Goal: Transaction & Acquisition: Obtain resource

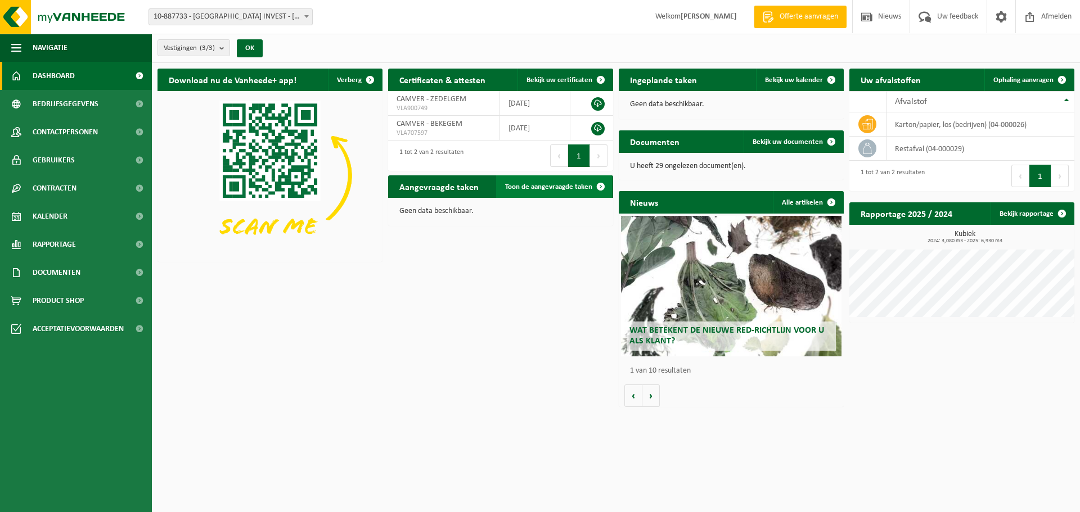
click at [538, 193] on link "Toon de aangevraagde taken" at bounding box center [554, 186] width 116 height 22
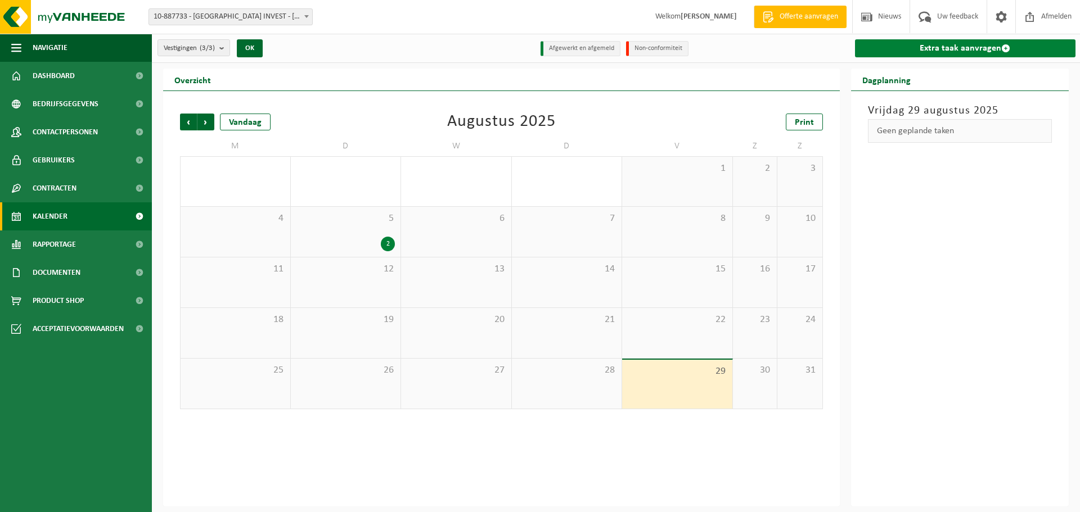
click at [933, 41] on link "Extra taak aanvragen" at bounding box center [965, 48] width 221 height 18
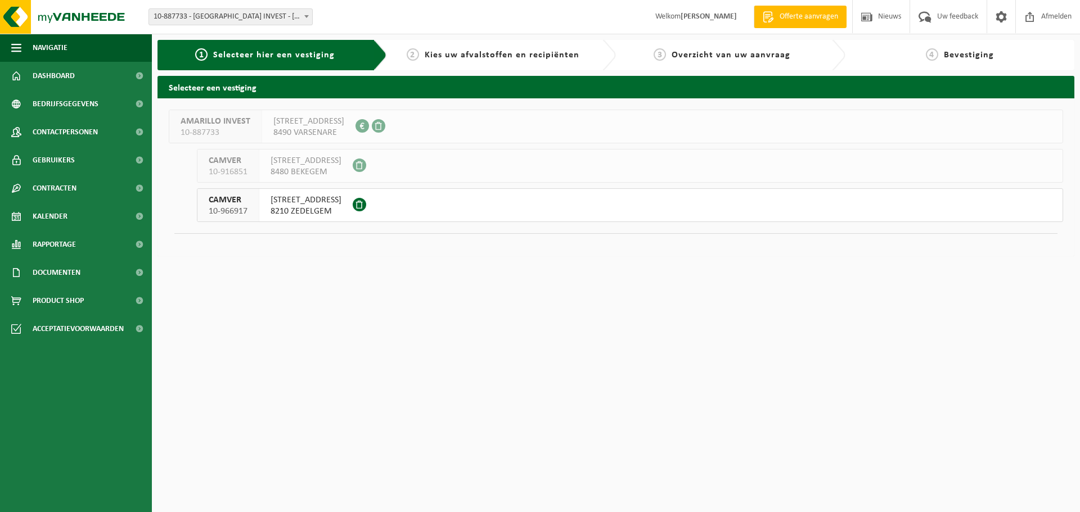
click at [351, 220] on div "TORHOUTSESTEENWEG 154 poort 16 8210 ZEDELGEM" at bounding box center [305, 205] width 93 height 33
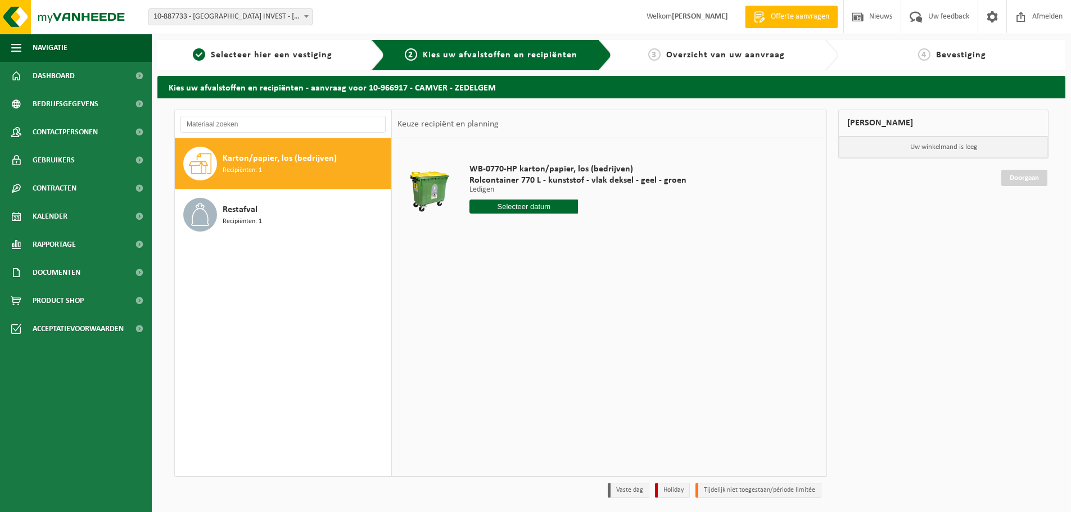
click at [541, 208] on input "text" at bounding box center [524, 207] width 109 height 14
click at [481, 273] on div "1" at bounding box center [480, 271] width 20 height 18
type input "Van 2025-09-01"
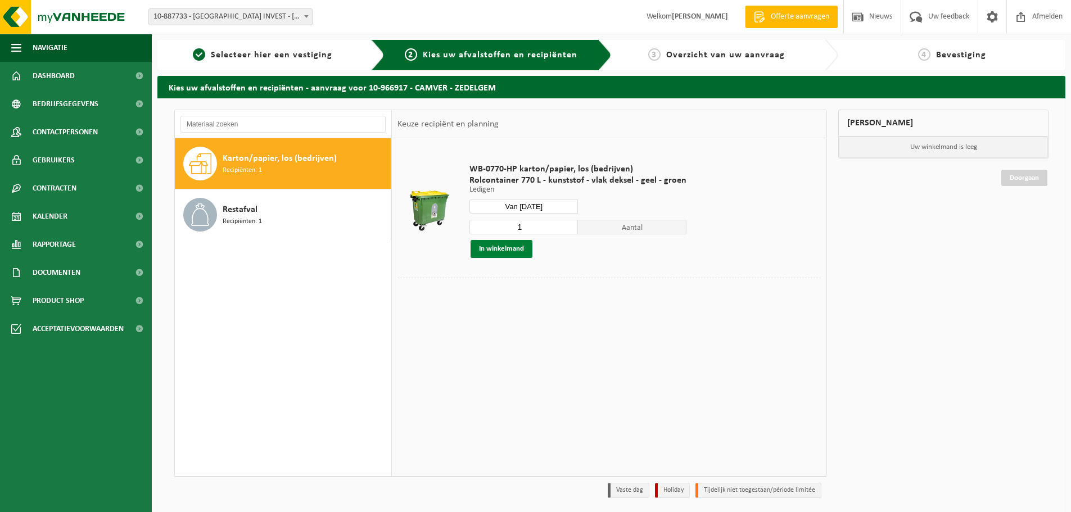
click at [490, 250] on button "In winkelmand" at bounding box center [502, 249] width 62 height 18
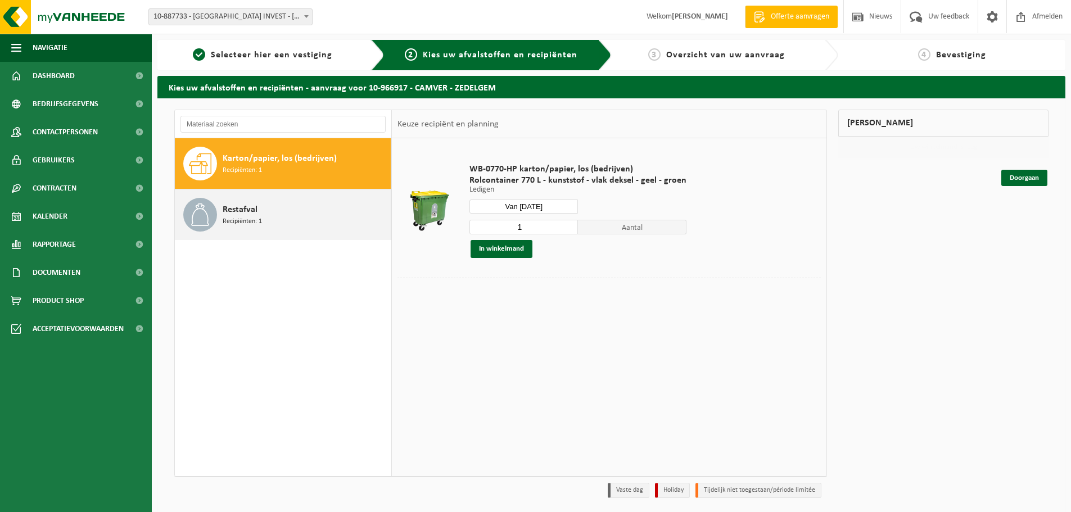
click at [253, 214] on span "Restafval" at bounding box center [240, 209] width 35 height 13
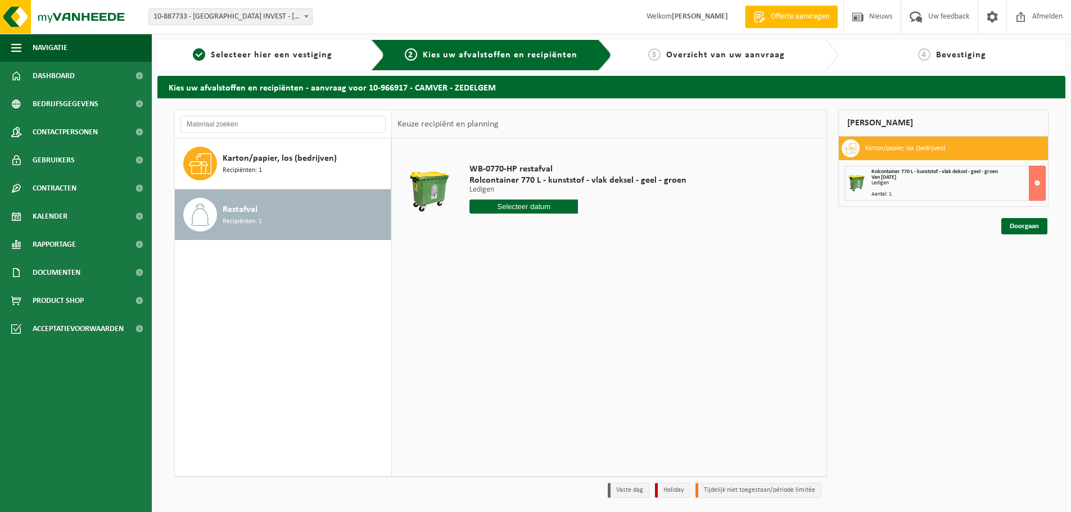
click at [502, 212] on input "text" at bounding box center [524, 207] width 109 height 14
click at [497, 277] on div "2" at bounding box center [500, 271] width 20 height 18
type input "Van 2025-09-02"
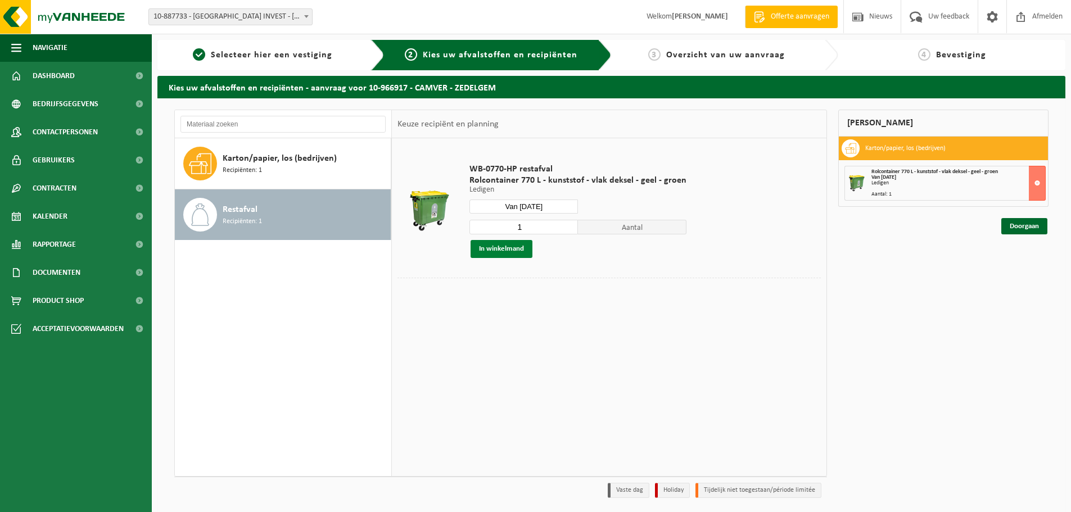
click at [494, 247] on button "In winkelmand" at bounding box center [502, 249] width 62 height 18
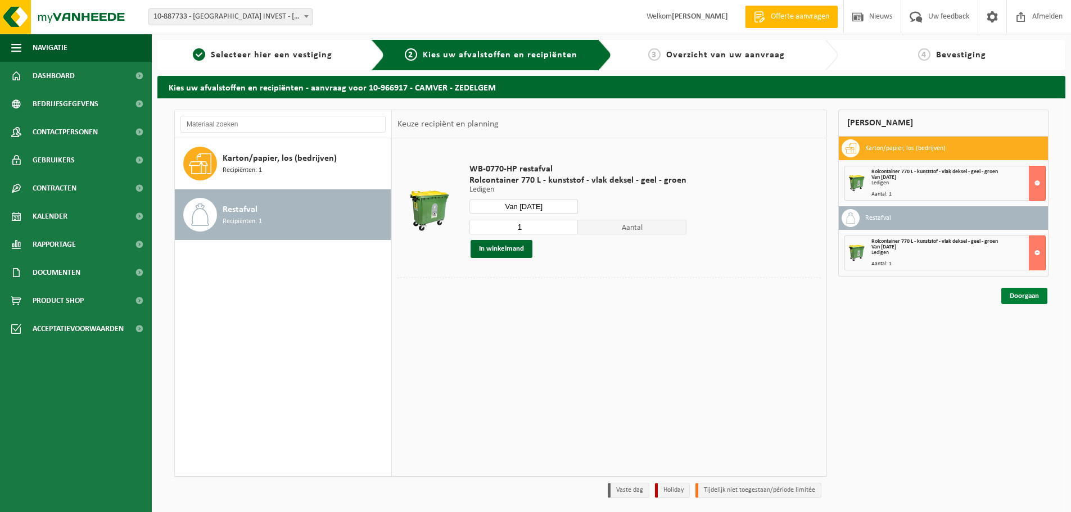
click at [1037, 296] on link "Doorgaan" at bounding box center [1025, 296] width 46 height 16
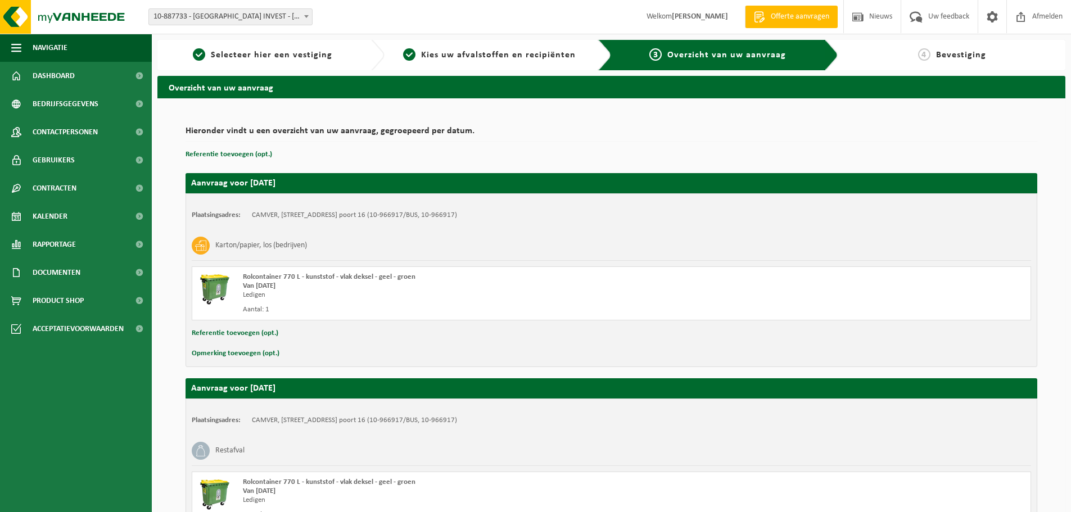
scroll to position [117, 0]
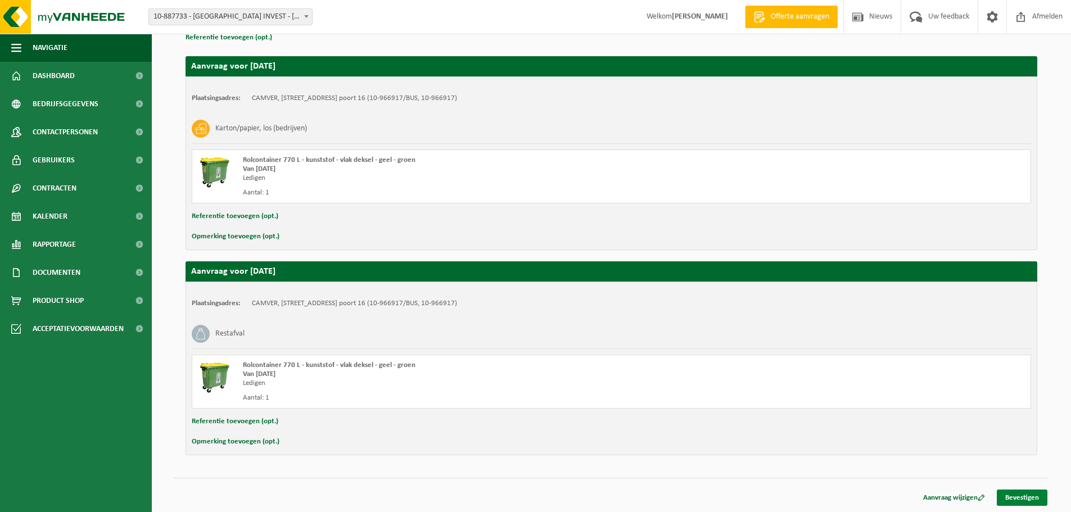
click at [1029, 499] on link "Bevestigen" at bounding box center [1022, 498] width 51 height 16
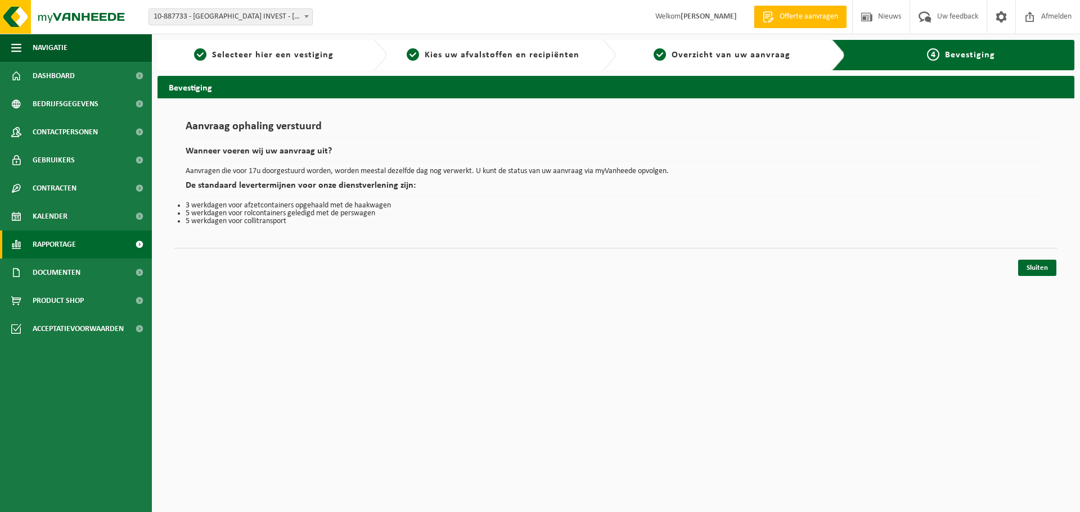
click at [75, 240] on span "Rapportage" at bounding box center [54, 245] width 43 height 28
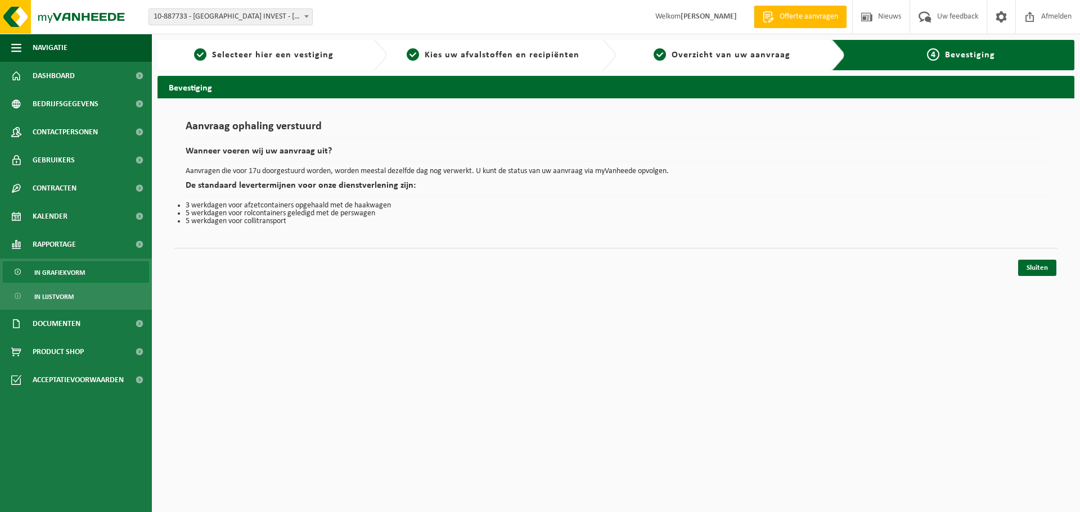
click at [76, 272] on span "In grafiekvorm" at bounding box center [59, 272] width 51 height 21
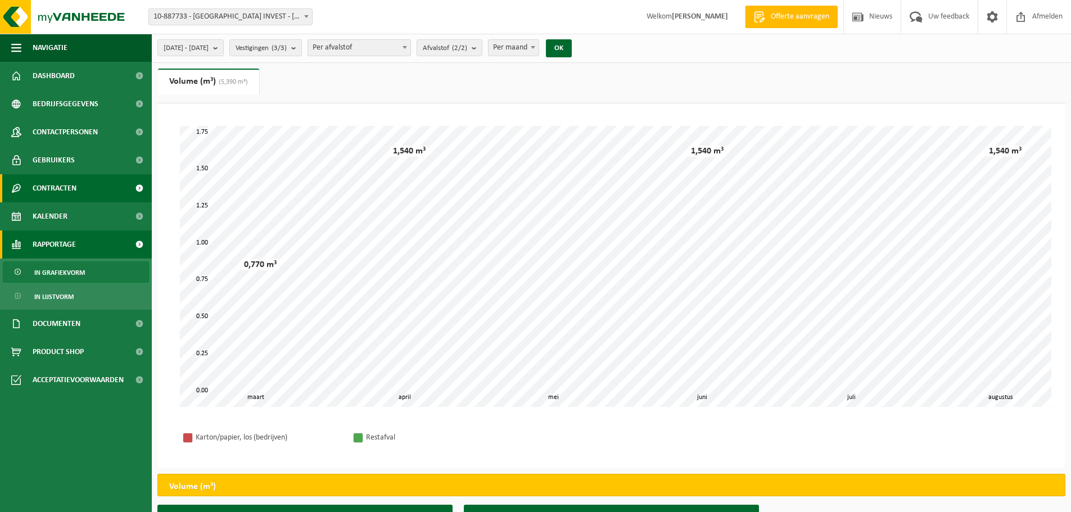
click at [76, 183] on span "Contracten" at bounding box center [55, 188] width 44 height 28
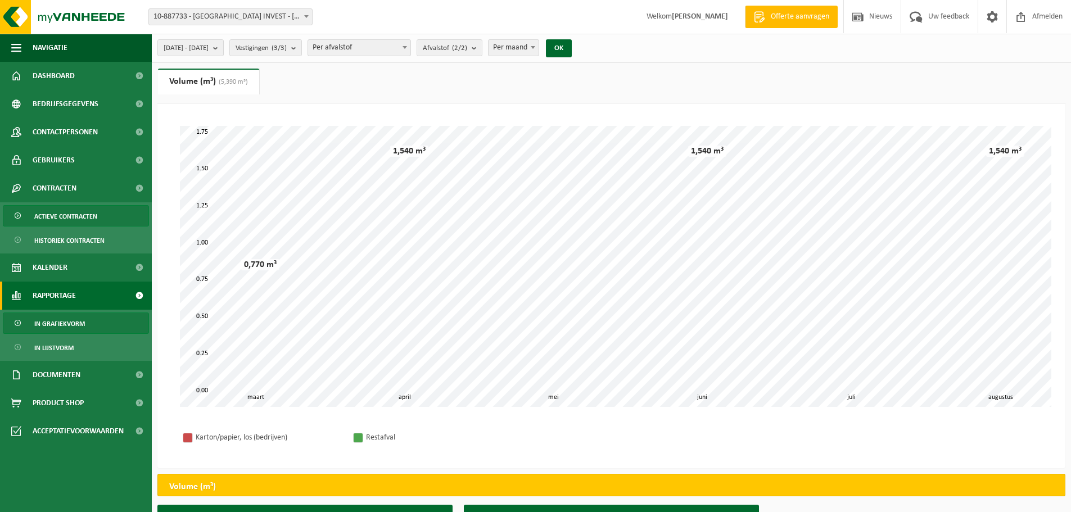
click at [84, 214] on span "Actieve contracten" at bounding box center [65, 216] width 63 height 21
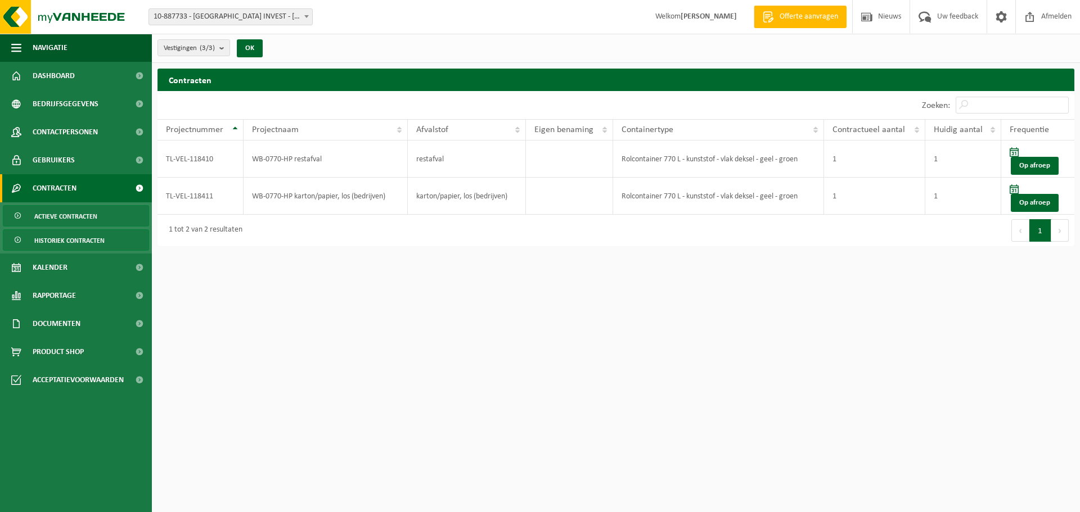
click at [93, 243] on span "Historiek contracten" at bounding box center [69, 240] width 70 height 21
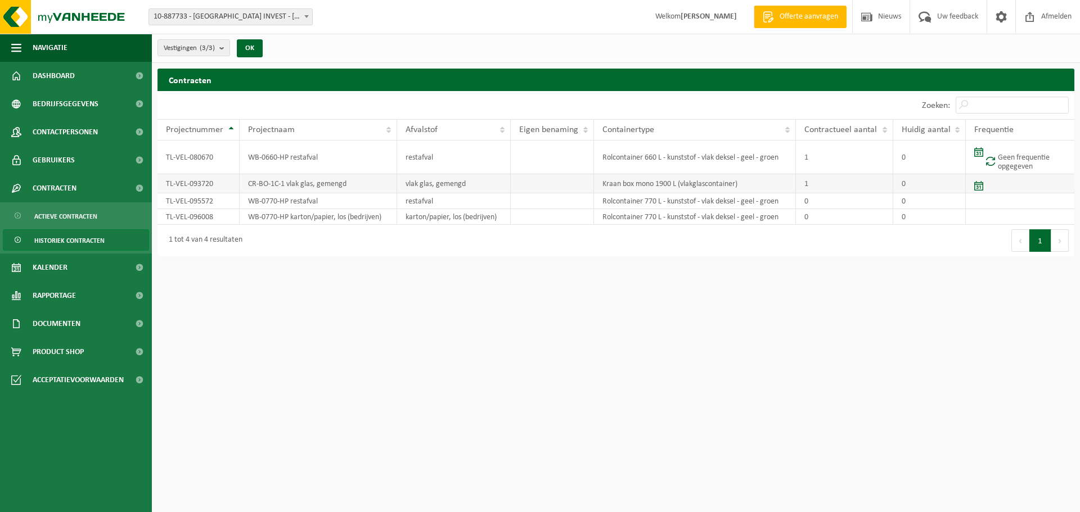
click at [664, 183] on td "Kraan box mono 1900 L (vlakglascontainer)" at bounding box center [695, 183] width 202 height 19
click at [58, 211] on span "Actieve contracten" at bounding box center [65, 216] width 63 height 21
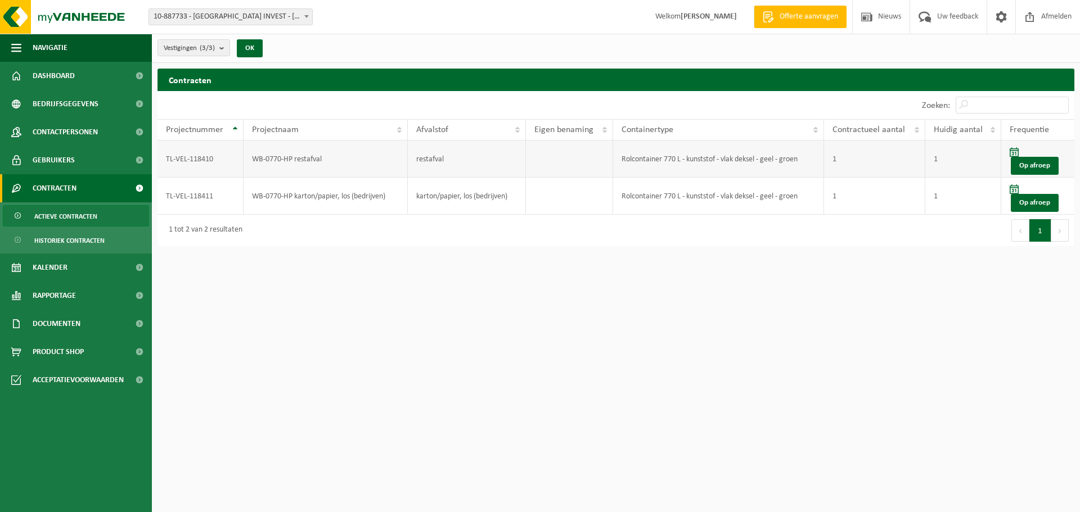
click at [292, 155] on td "WB-0770-HP restafval" at bounding box center [326, 159] width 164 height 37
click at [178, 160] on td "TL-VEL-118410" at bounding box center [200, 159] width 86 height 37
click at [79, 104] on span "Bedrijfsgegevens" at bounding box center [66, 104] width 66 height 28
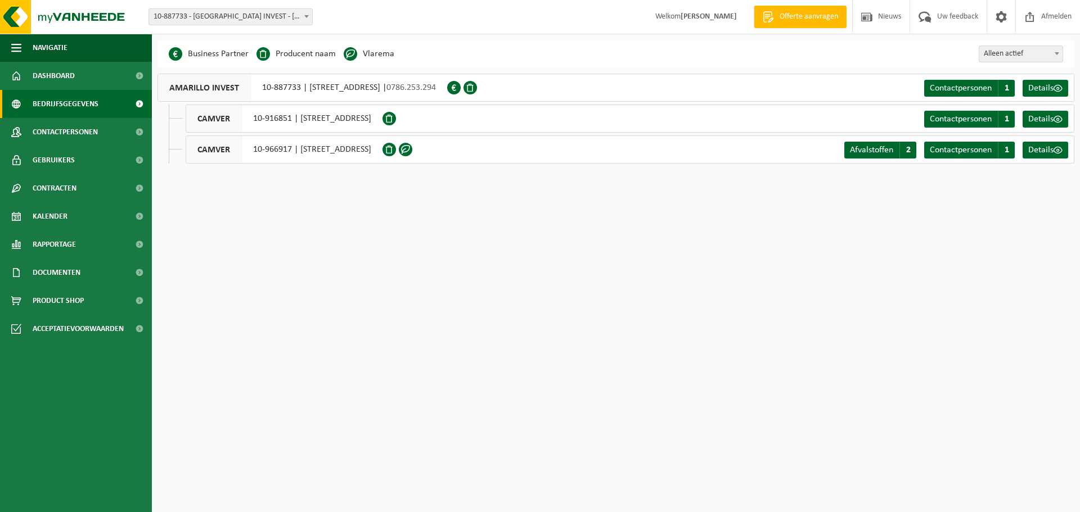
click at [396, 115] on span at bounding box center [388, 118] width 13 height 13
click at [396, 120] on span at bounding box center [388, 118] width 13 height 13
click at [1043, 119] on span "Details" at bounding box center [1040, 119] width 25 height 9
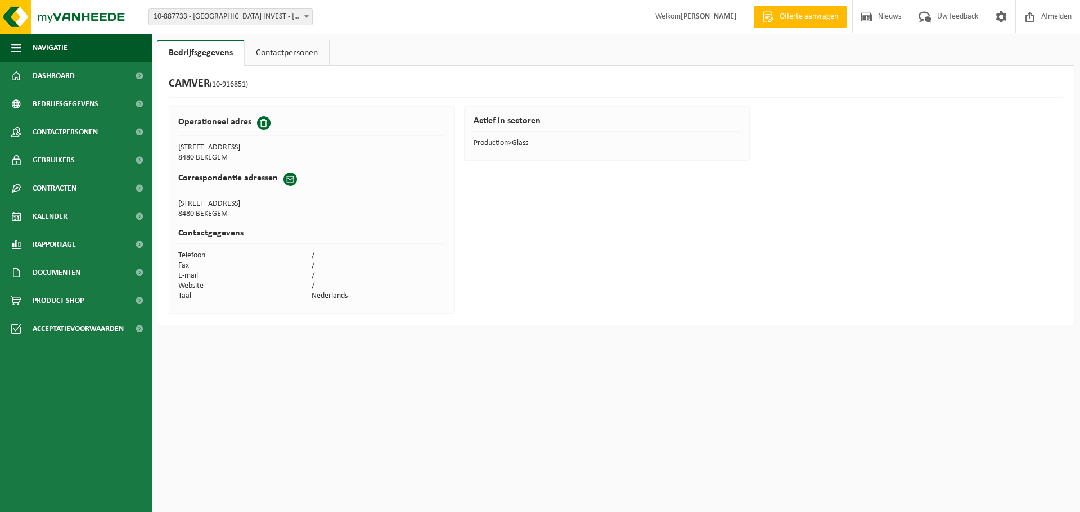
click at [268, 55] on link "Contactpersonen" at bounding box center [287, 53] width 84 height 26
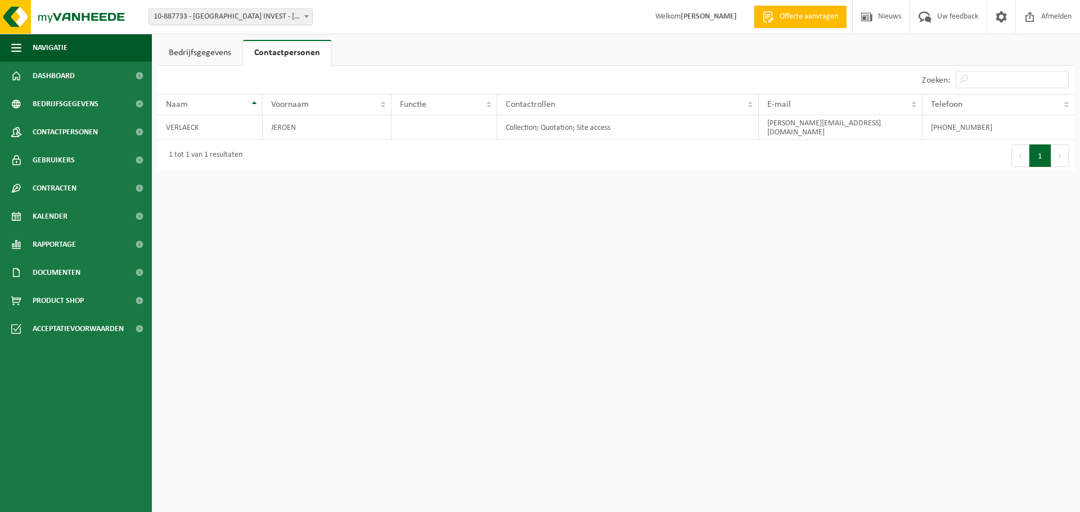
click at [212, 51] on link "Bedrijfsgegevens" at bounding box center [199, 53] width 85 height 26
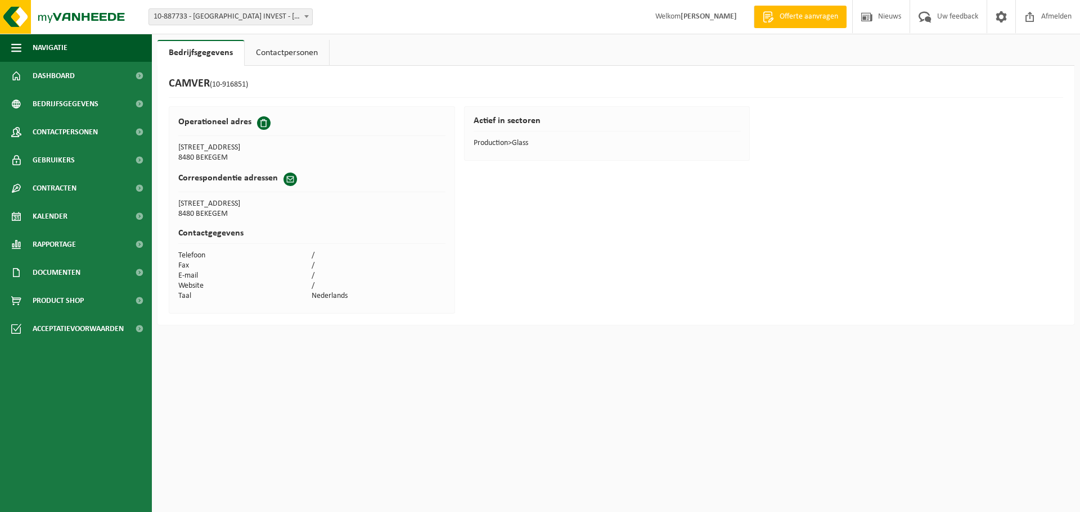
drag, startPoint x: 610, startPoint y: 140, endPoint x: 610, endPoint y: 134, distance: 6.2
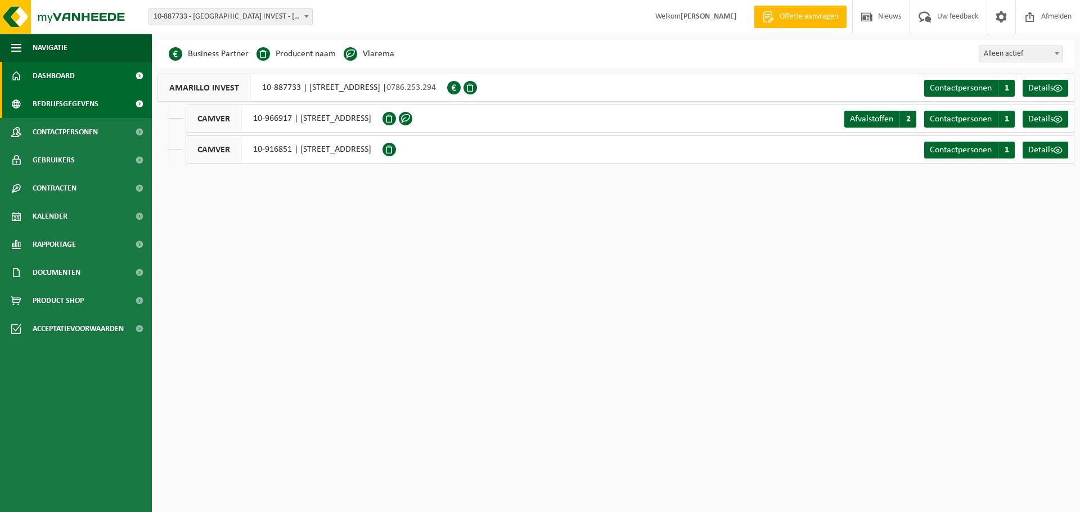
click at [86, 84] on link "Dashboard" at bounding box center [76, 76] width 152 height 28
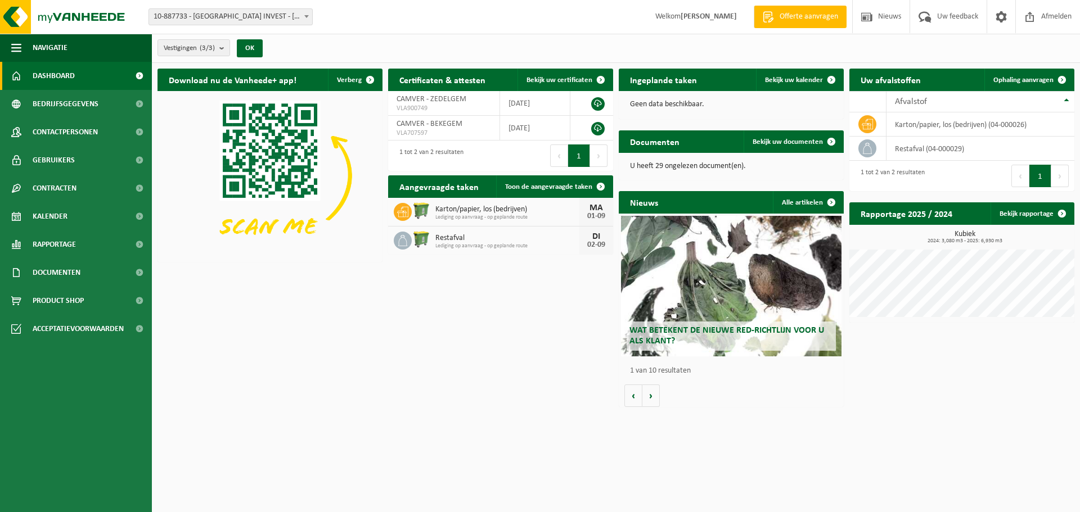
click at [670, 165] on p "U heeft 29 ongelezen document(en)." at bounding box center [731, 167] width 202 height 8
click at [771, 149] on link "Bekijk uw documenten" at bounding box center [793, 141] width 99 height 22
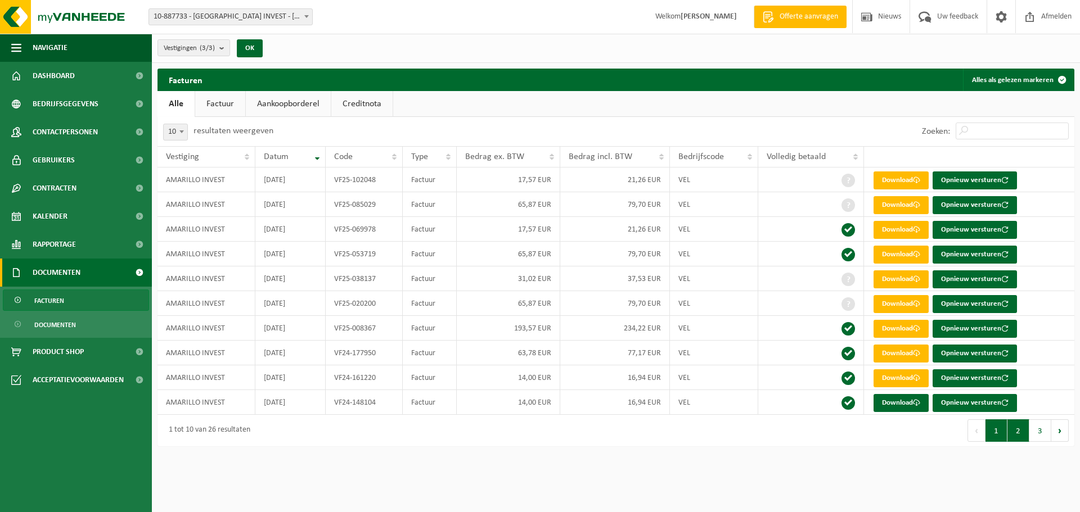
click at [1020, 435] on button "2" at bounding box center [1018, 431] width 22 height 22
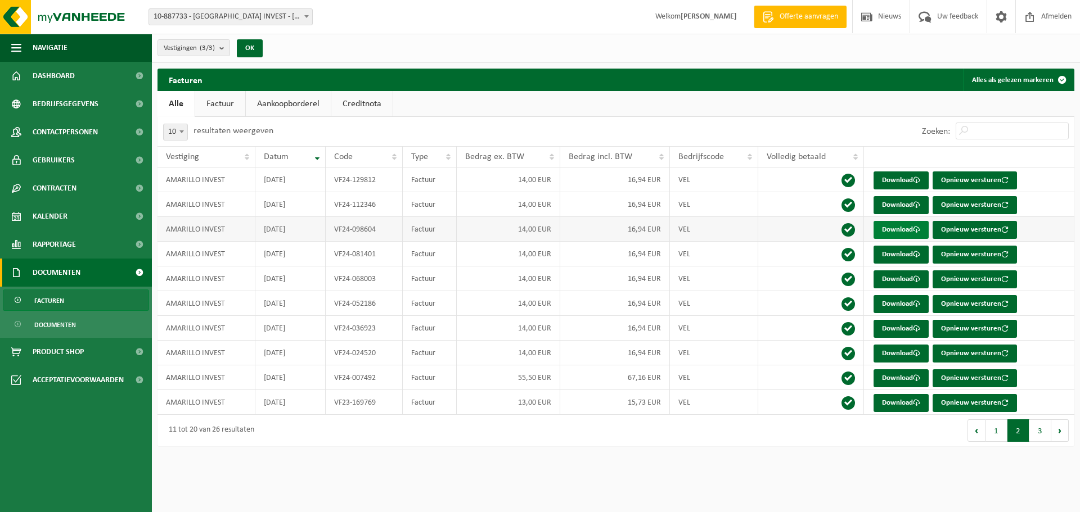
click at [896, 232] on link "Download" at bounding box center [900, 230] width 55 height 18
click at [894, 179] on link "Download" at bounding box center [900, 181] width 55 height 18
click at [893, 275] on link "Download" at bounding box center [900, 280] width 55 height 18
click at [451, 460] on html "Vestiging: 10-887733 - AMARILLO INVEST - VARSENARE 10-916851 - CAMVER - BEKEGEM…" at bounding box center [540, 256] width 1080 height 512
click at [916, 353] on span at bounding box center [916, 353] width 7 height 7
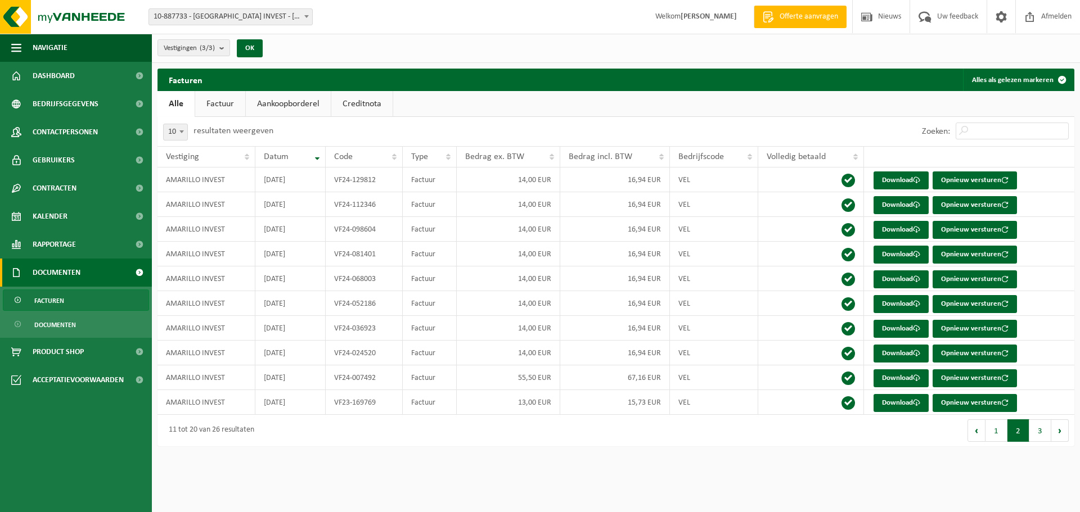
click at [1042, 427] on button "3" at bounding box center [1040, 431] width 22 height 22
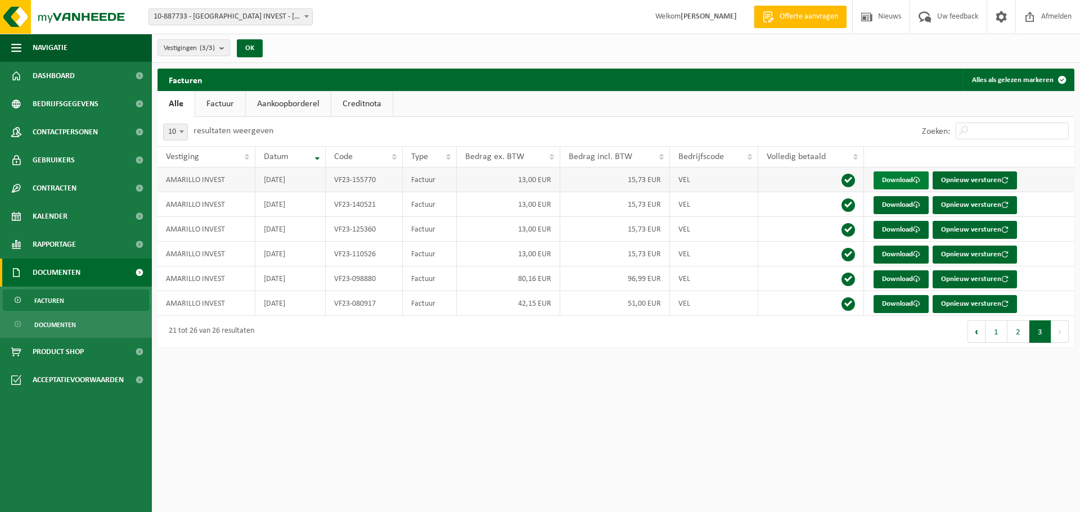
click at [899, 178] on link "Download" at bounding box center [900, 181] width 55 height 18
click at [711, 57] on div "Vestigingen (3/3) Alles selecteren Alles deselecteren AMARILLO INVEST - VARSENA…" at bounding box center [616, 48] width 928 height 29
click at [220, 104] on link "Factuur" at bounding box center [220, 104] width 50 height 26
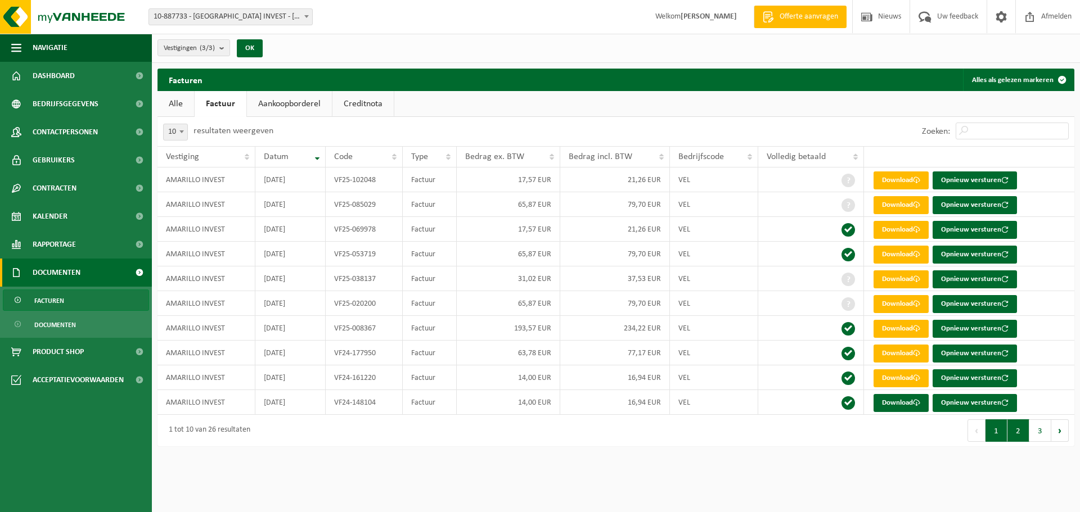
click at [1018, 433] on button "2" at bounding box center [1018, 431] width 22 height 22
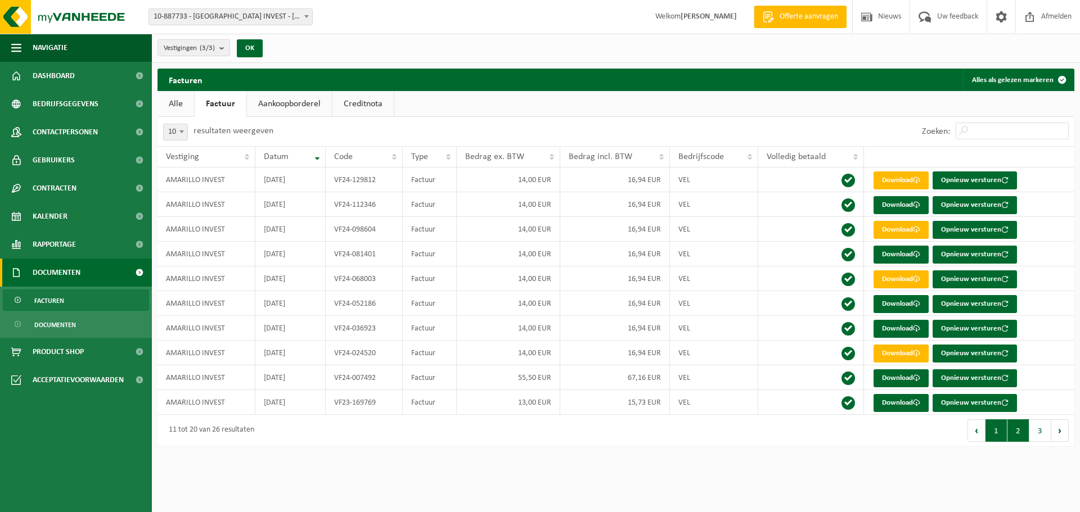
click at [997, 431] on button "1" at bounding box center [996, 431] width 22 height 22
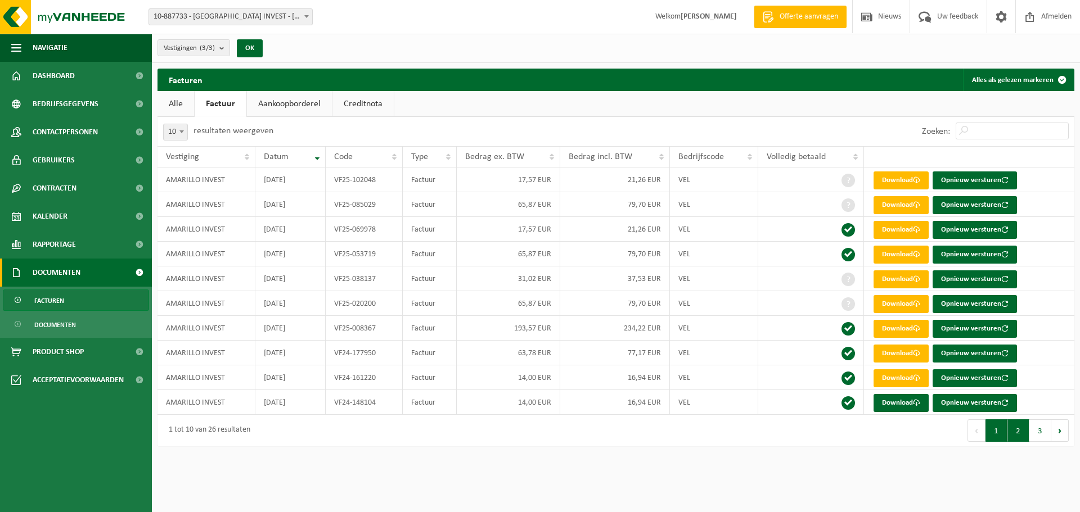
click at [1017, 430] on button "2" at bounding box center [1018, 431] width 22 height 22
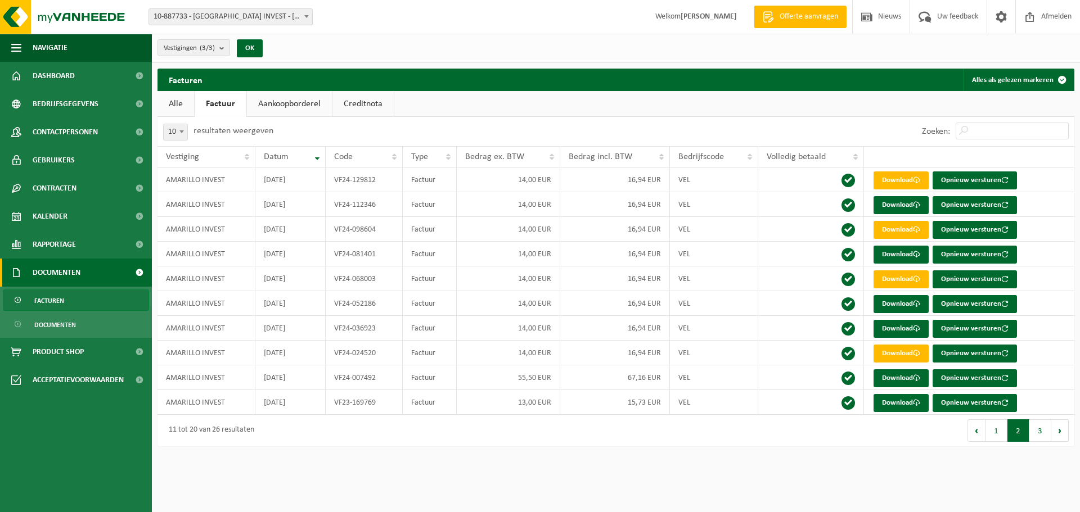
click at [1042, 433] on button "3" at bounding box center [1040, 431] width 22 height 22
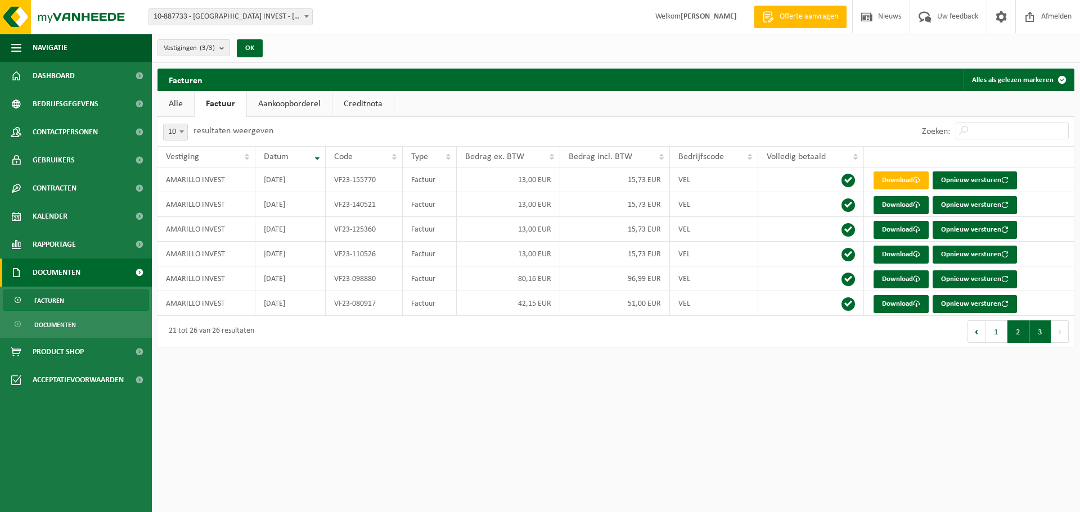
click at [1023, 330] on button "2" at bounding box center [1018, 332] width 22 height 22
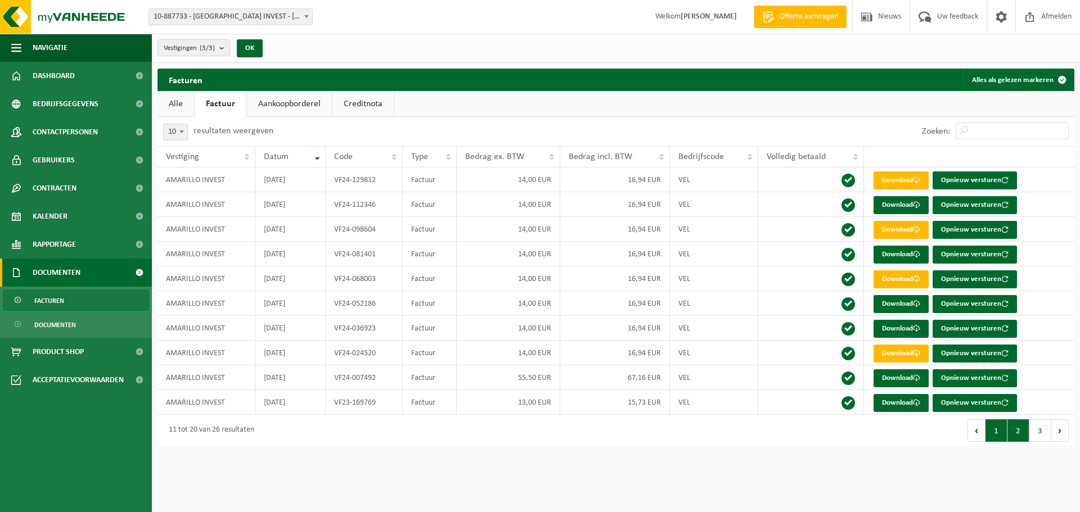
click at [1001, 427] on button "1" at bounding box center [996, 431] width 22 height 22
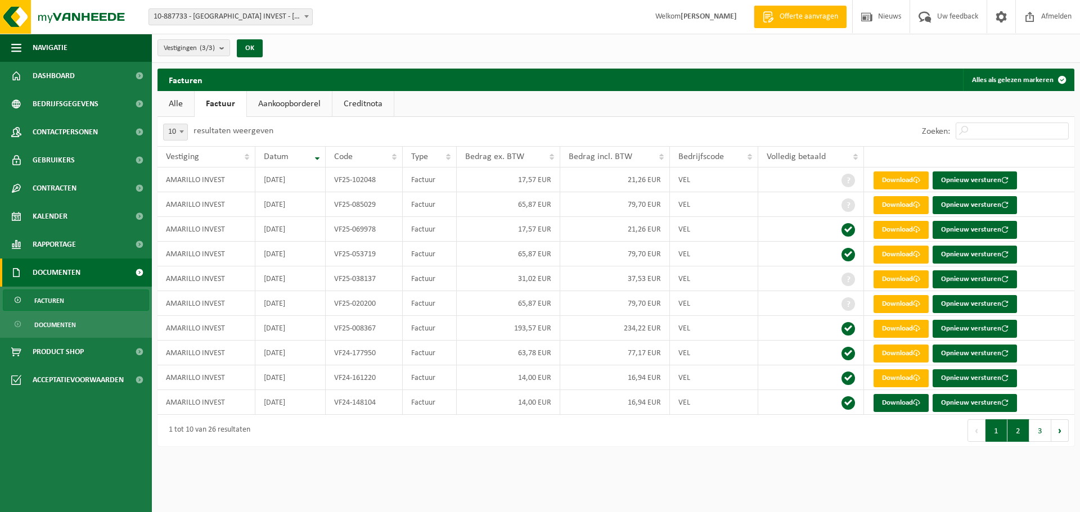
click at [1023, 433] on button "2" at bounding box center [1018, 431] width 22 height 22
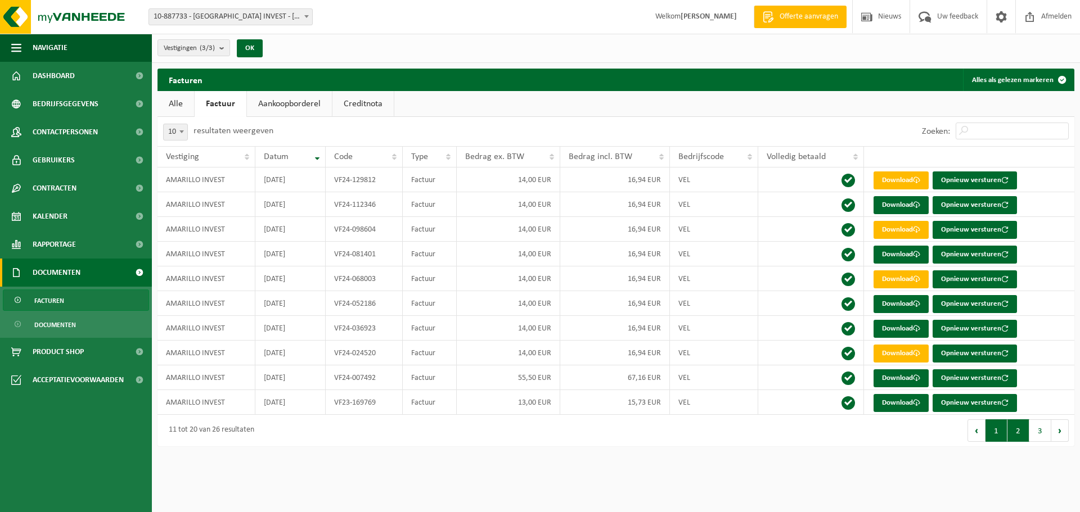
click at [1000, 432] on button "1" at bounding box center [996, 431] width 22 height 22
